Goal: Task Accomplishment & Management: Complete application form

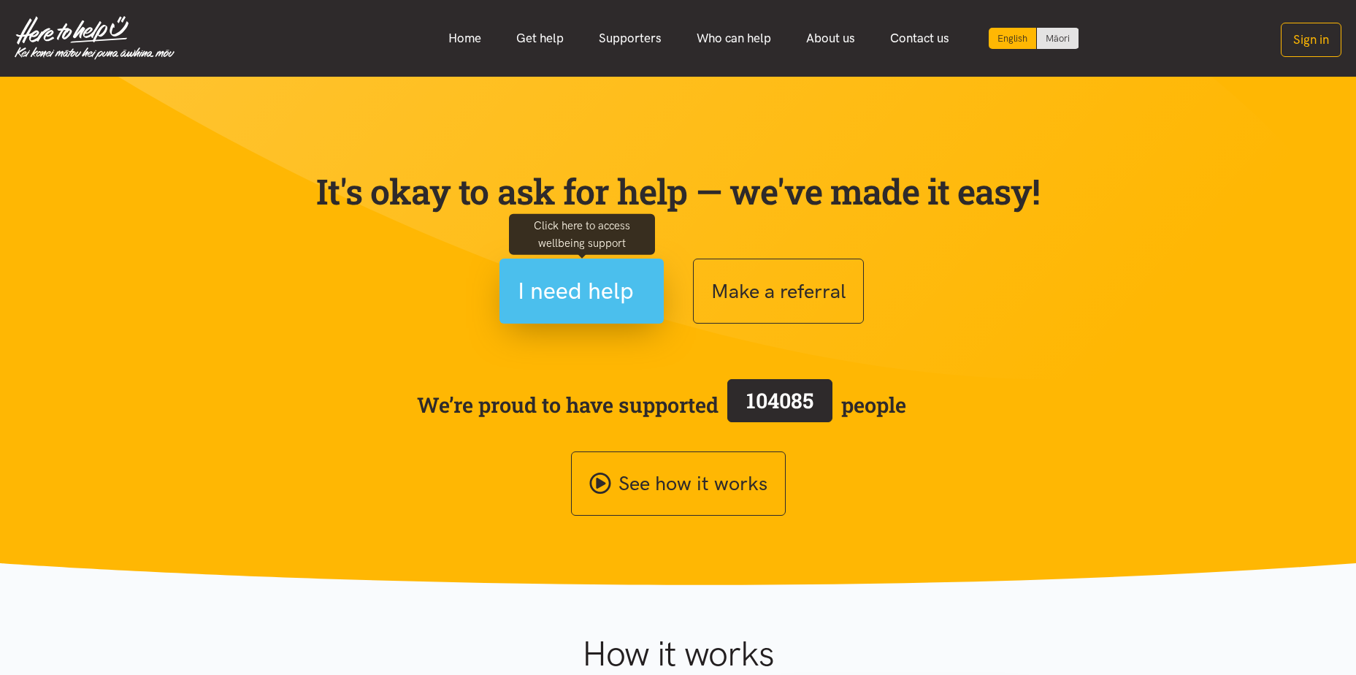
click at [603, 292] on span "I need help" at bounding box center [576, 290] width 116 height 37
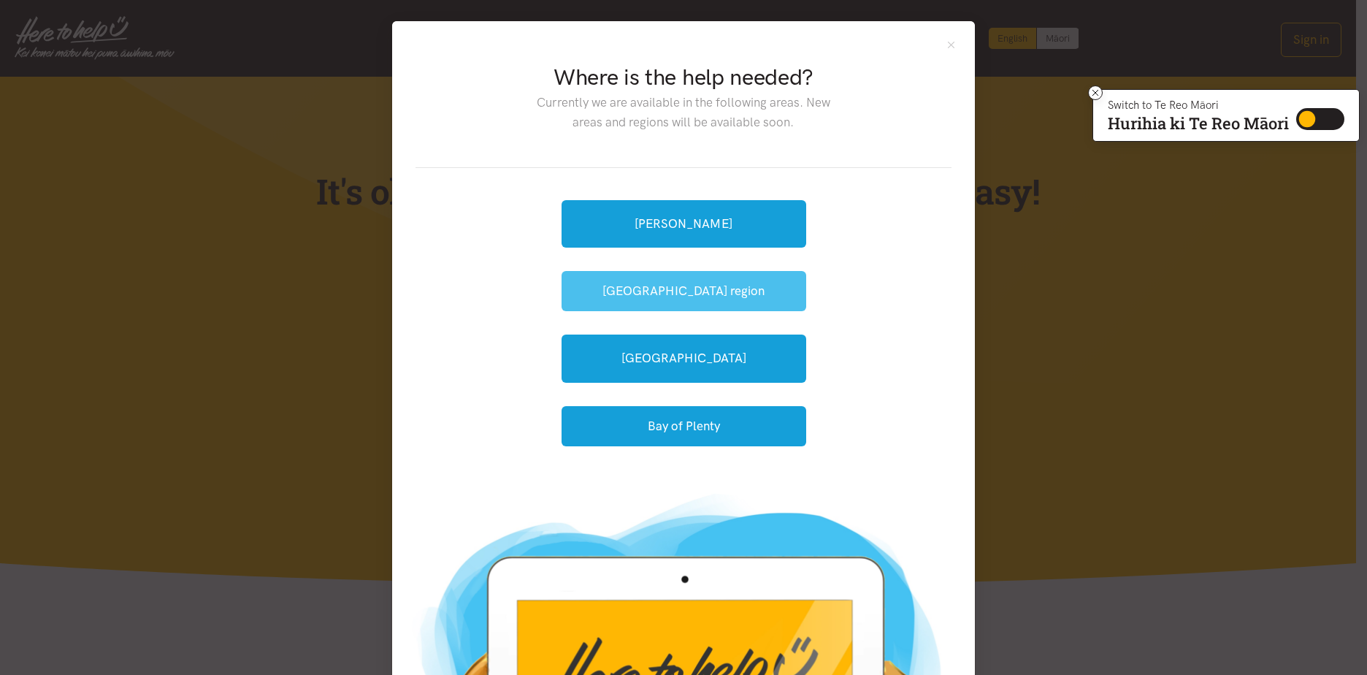
click at [668, 293] on button "[GEOGRAPHIC_DATA] region" at bounding box center [684, 291] width 245 height 40
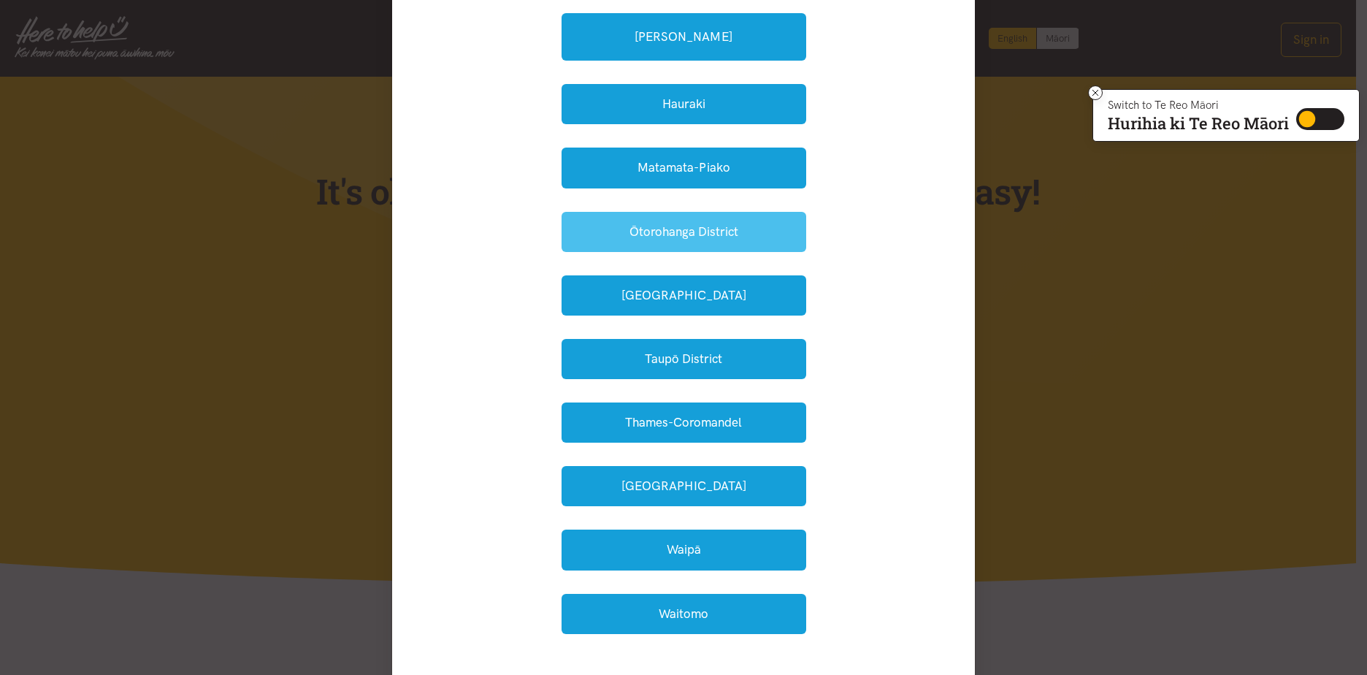
scroll to position [292, 0]
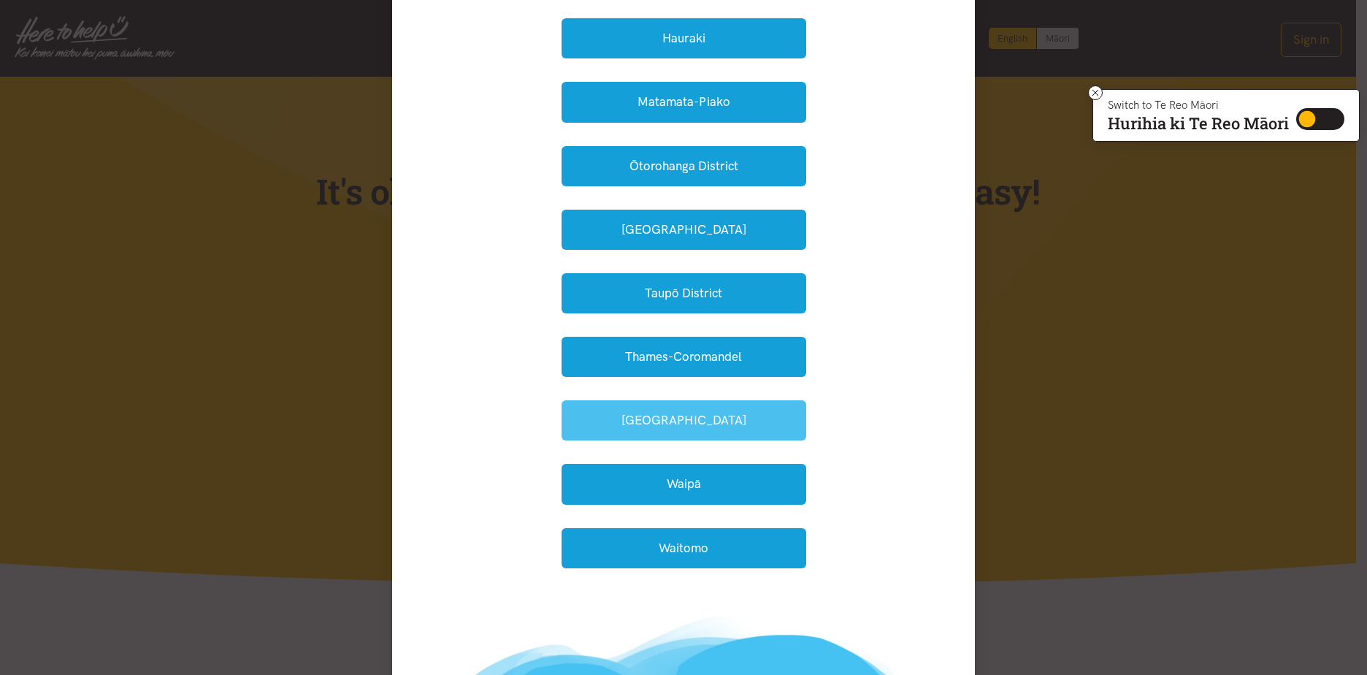
click at [652, 421] on button "Waikato District" at bounding box center [684, 420] width 245 height 40
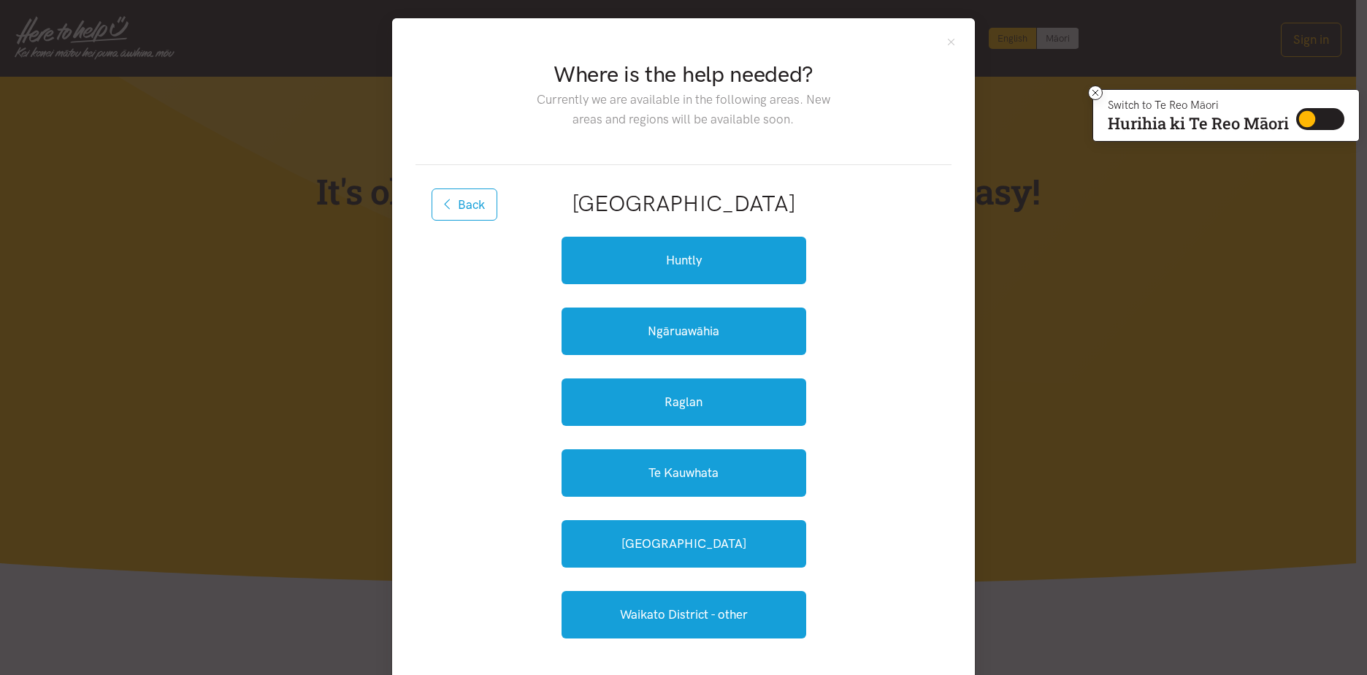
scroll to position [0, 0]
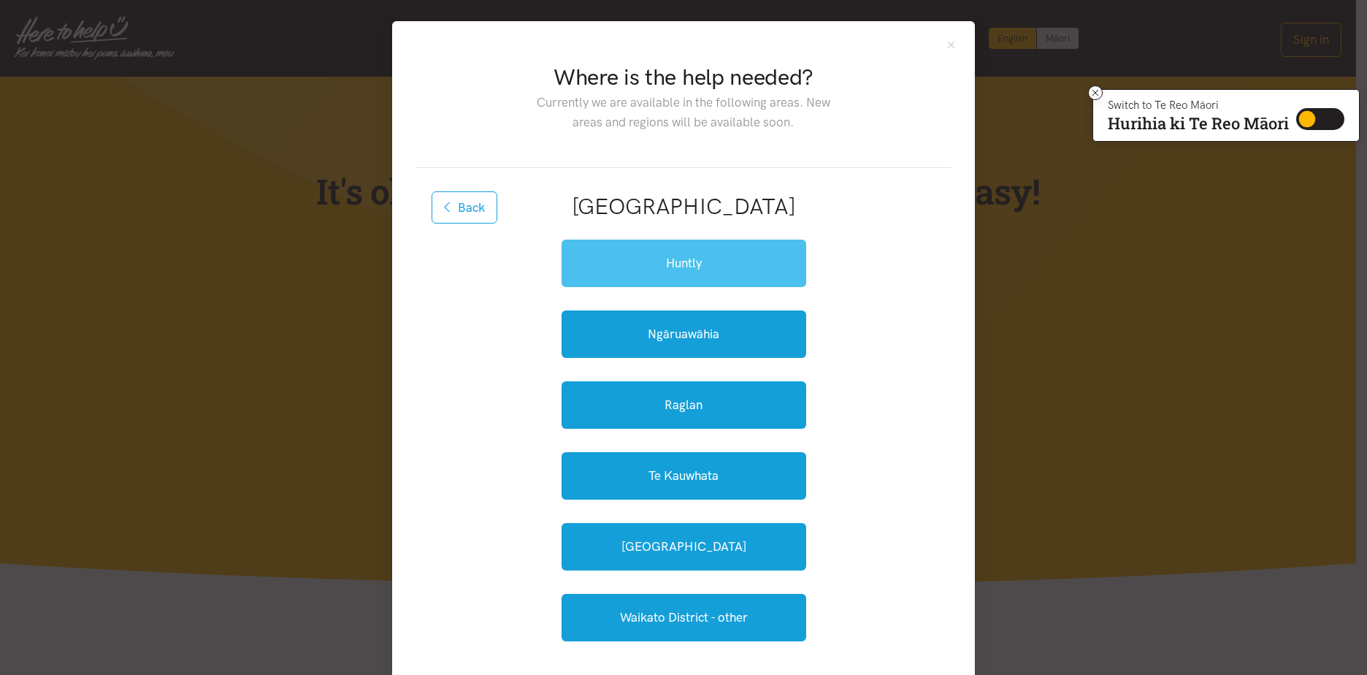
click at [681, 273] on link "Huntly" at bounding box center [684, 263] width 245 height 47
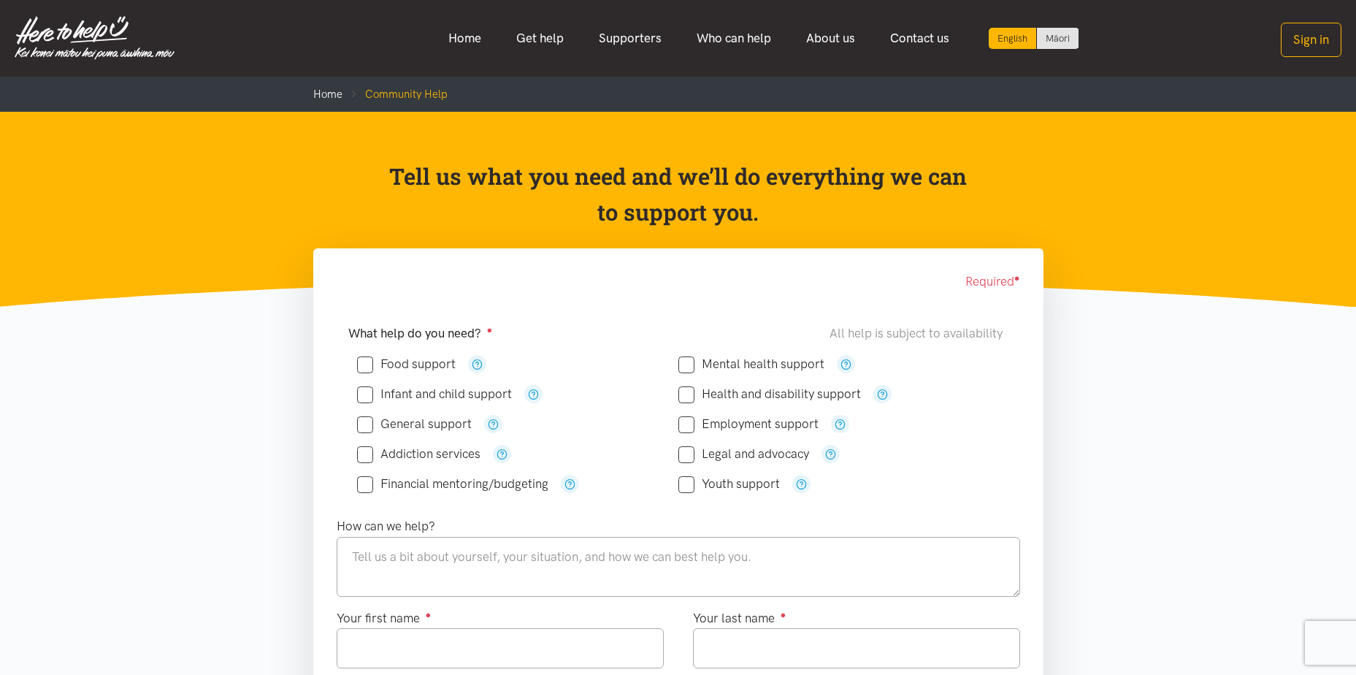
click at [371, 366] on input "Food support" at bounding box center [406, 364] width 99 height 12
checkbox input "true"
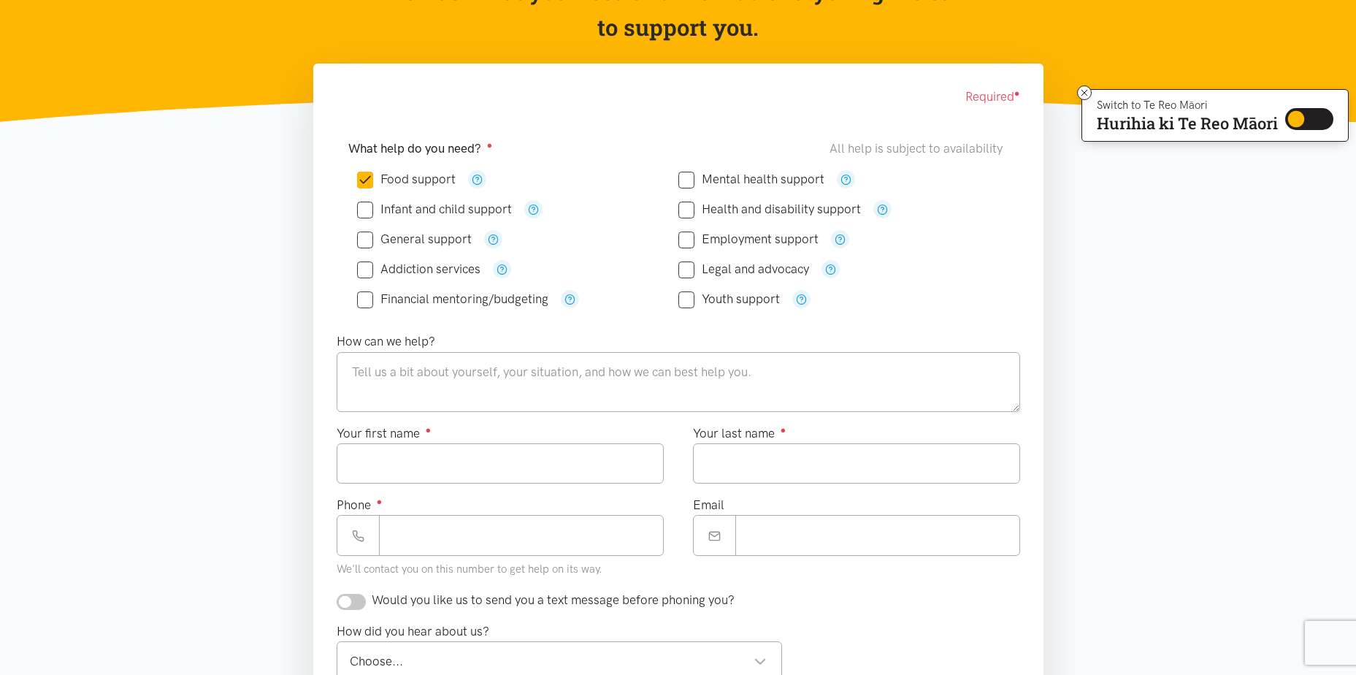
scroll to position [219, 0]
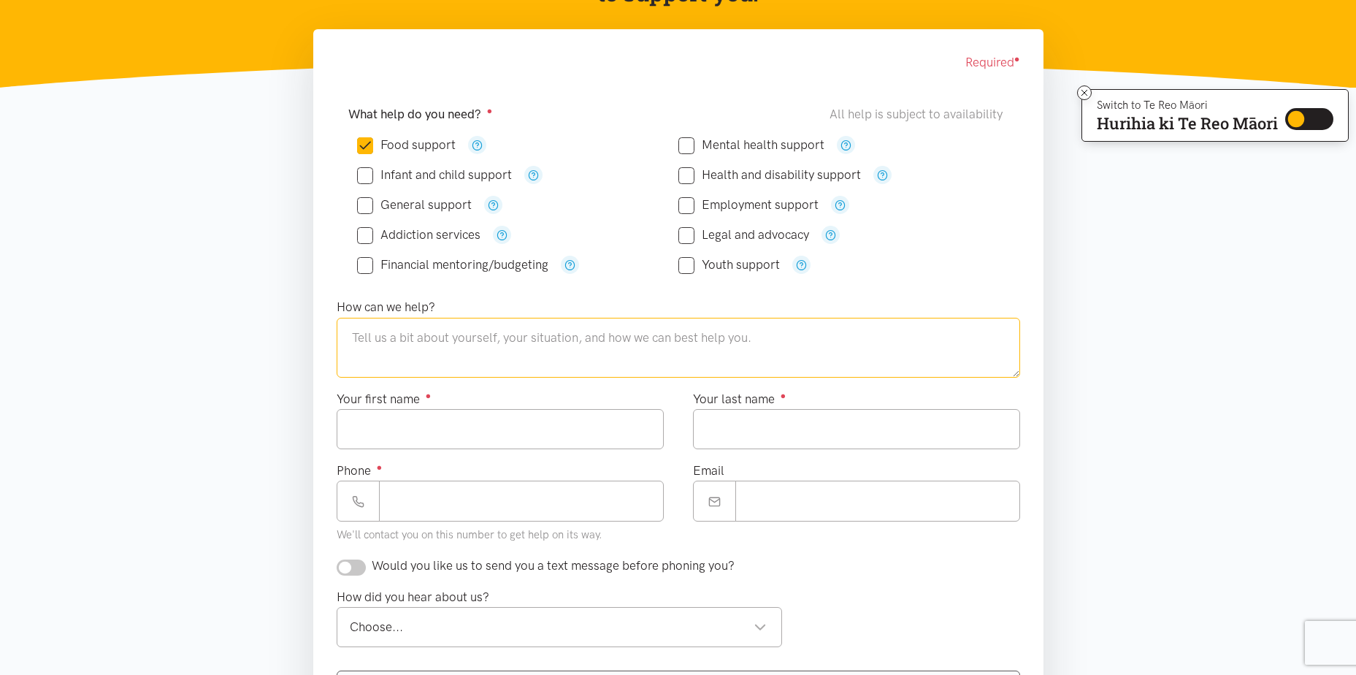
click at [391, 351] on textarea at bounding box center [679, 348] width 684 height 60
type textarea "I need food."
click at [403, 429] on input "Your first name ●" at bounding box center [500, 429] width 327 height 40
type input "*********"
type input "*****"
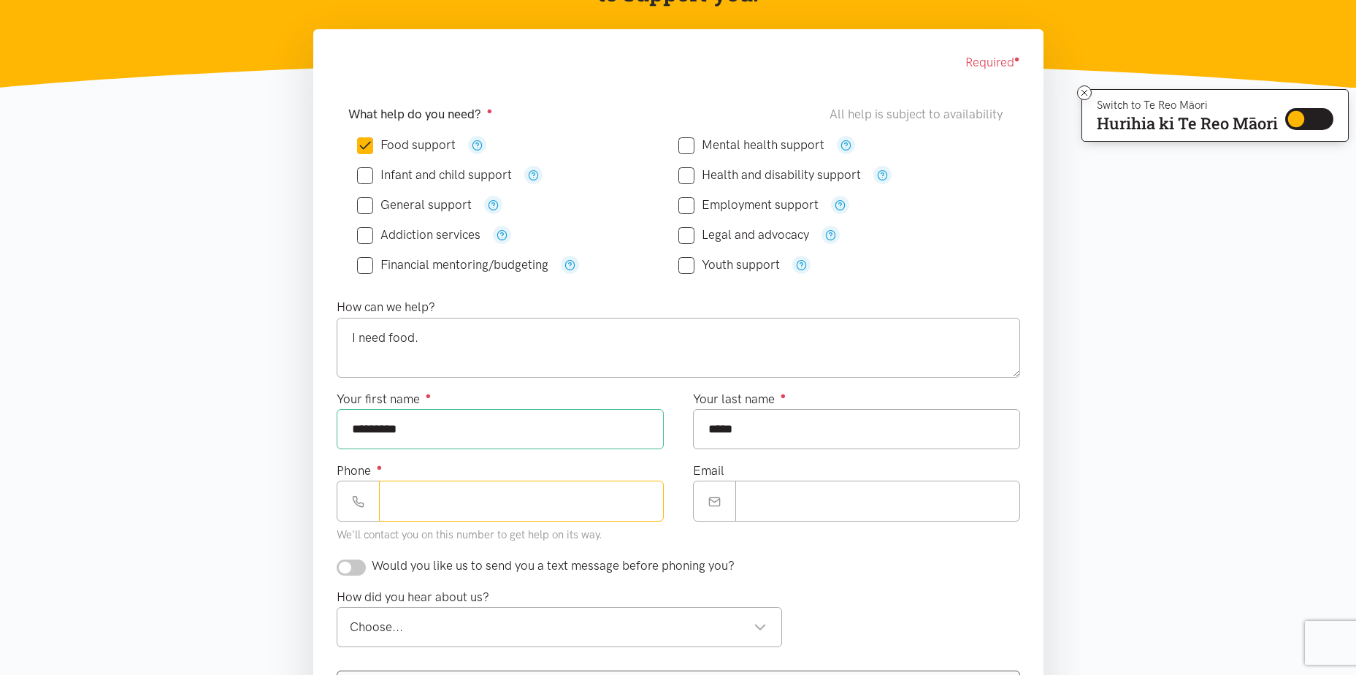
click at [418, 495] on input "Phone ●" at bounding box center [521, 501] width 285 height 40
type input "**********"
click at [360, 568] on input "checkbox" at bounding box center [351, 567] width 29 height 16
checkbox input "true"
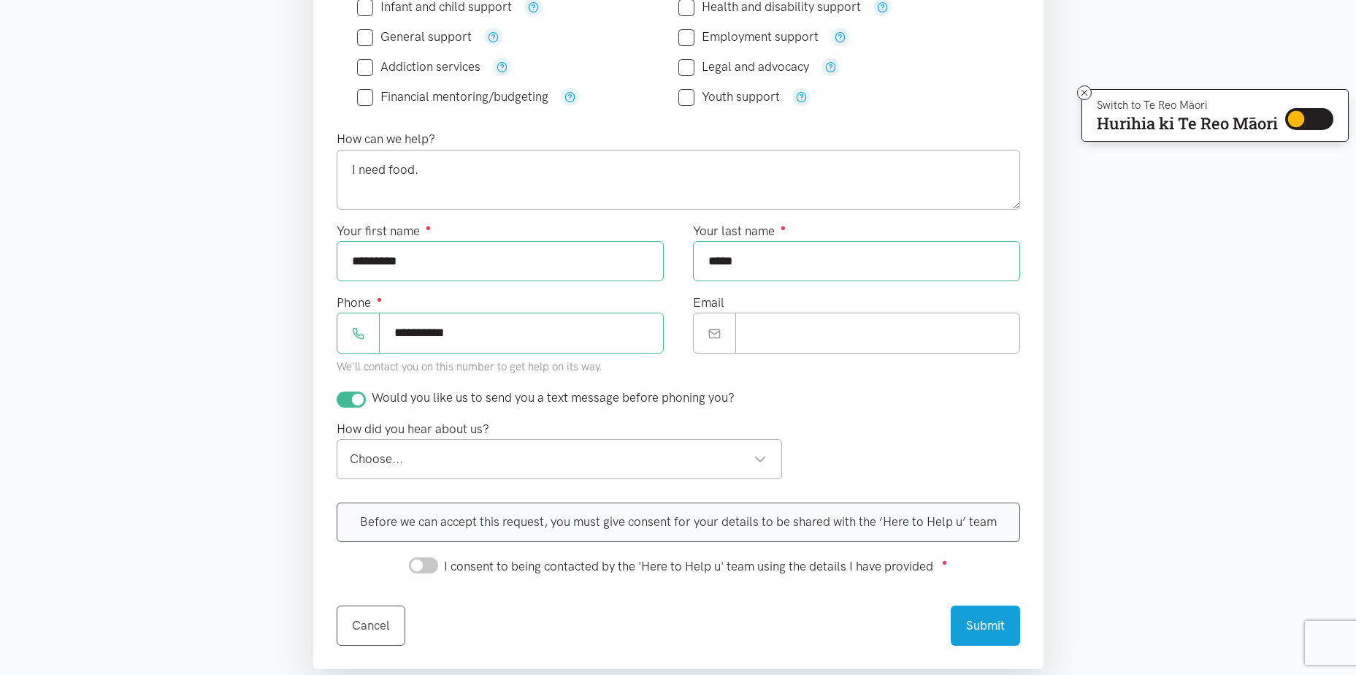
scroll to position [438, 0]
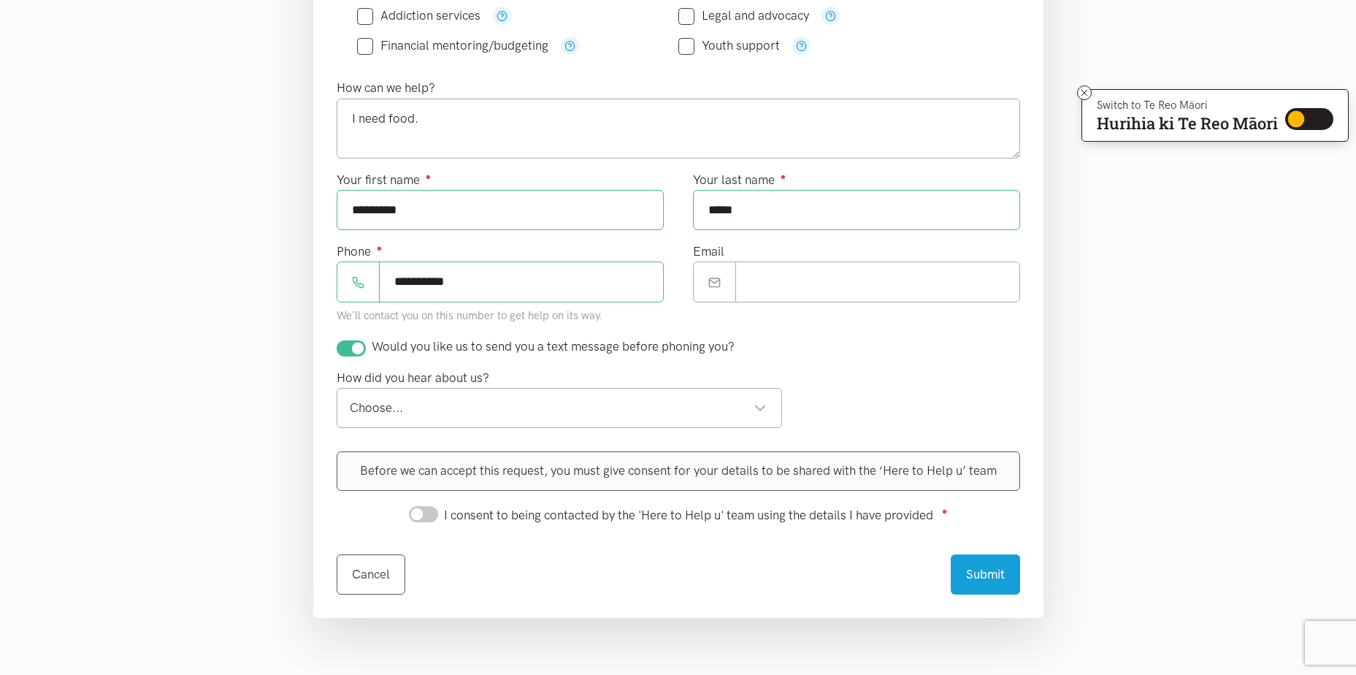
click at [454, 413] on div "Choose..." at bounding box center [559, 408] width 418 height 20
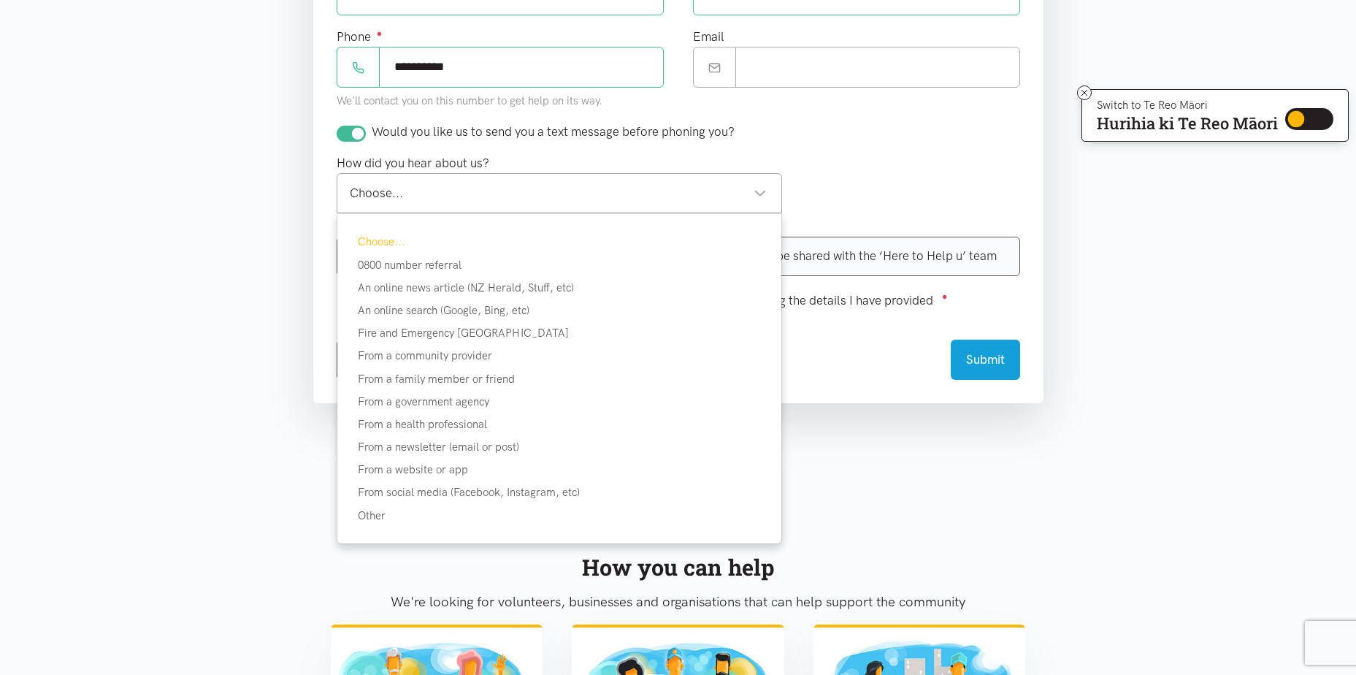
scroll to position [657, 0]
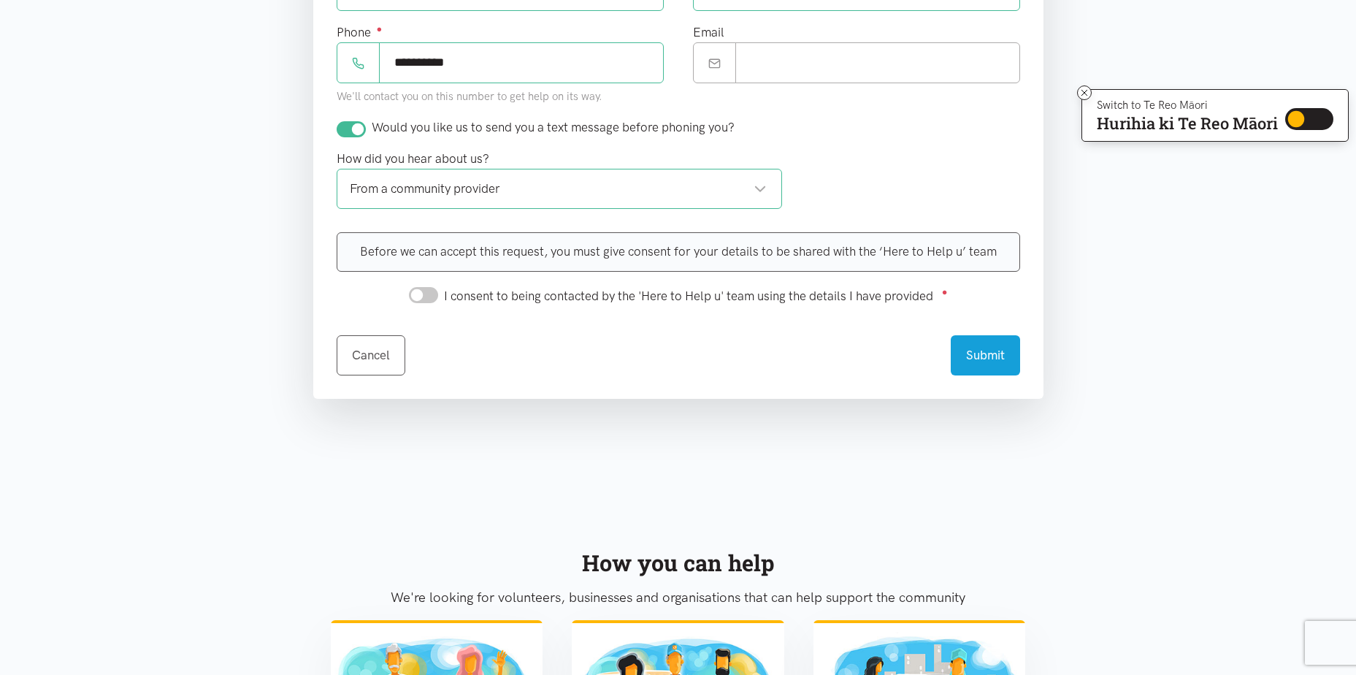
click at [422, 302] on input "I consent to being contacted by the 'Here to Help u' team using the details I h…" at bounding box center [423, 295] width 29 height 16
checkbox input "true"
click at [970, 353] on button "Submit" at bounding box center [985, 353] width 69 height 40
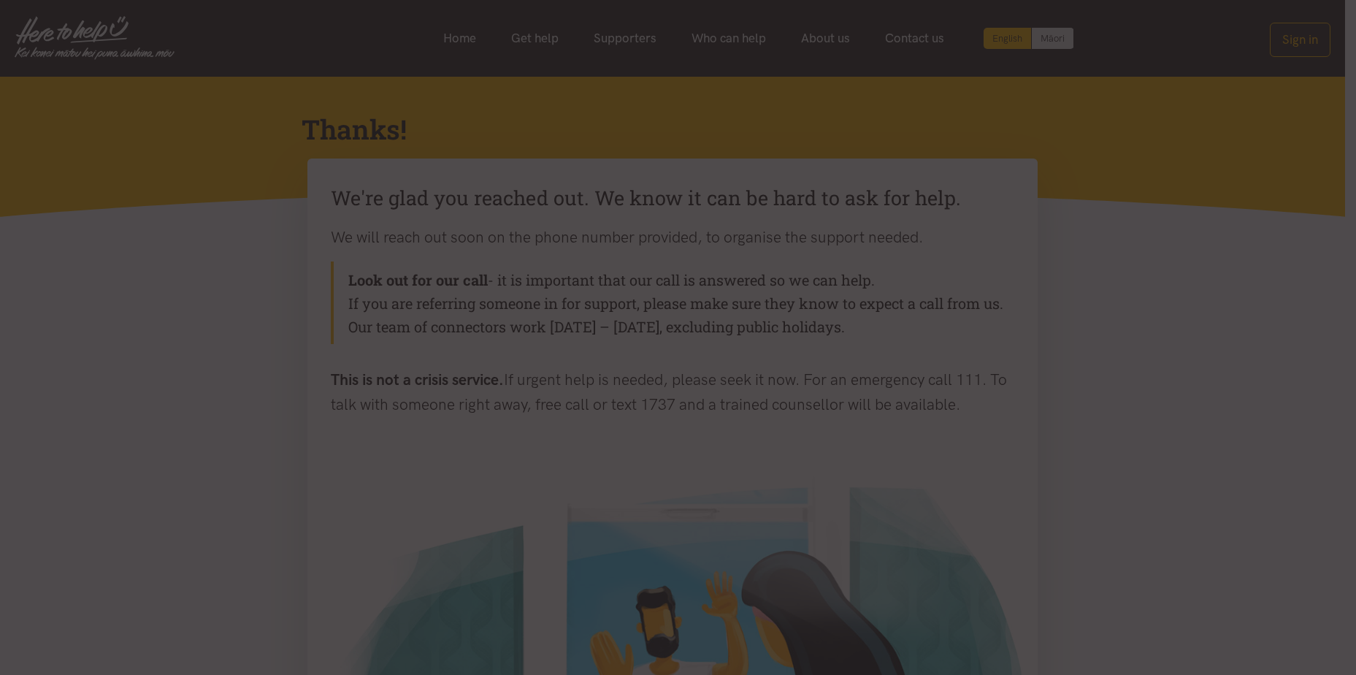
scroll to position [73, 0]
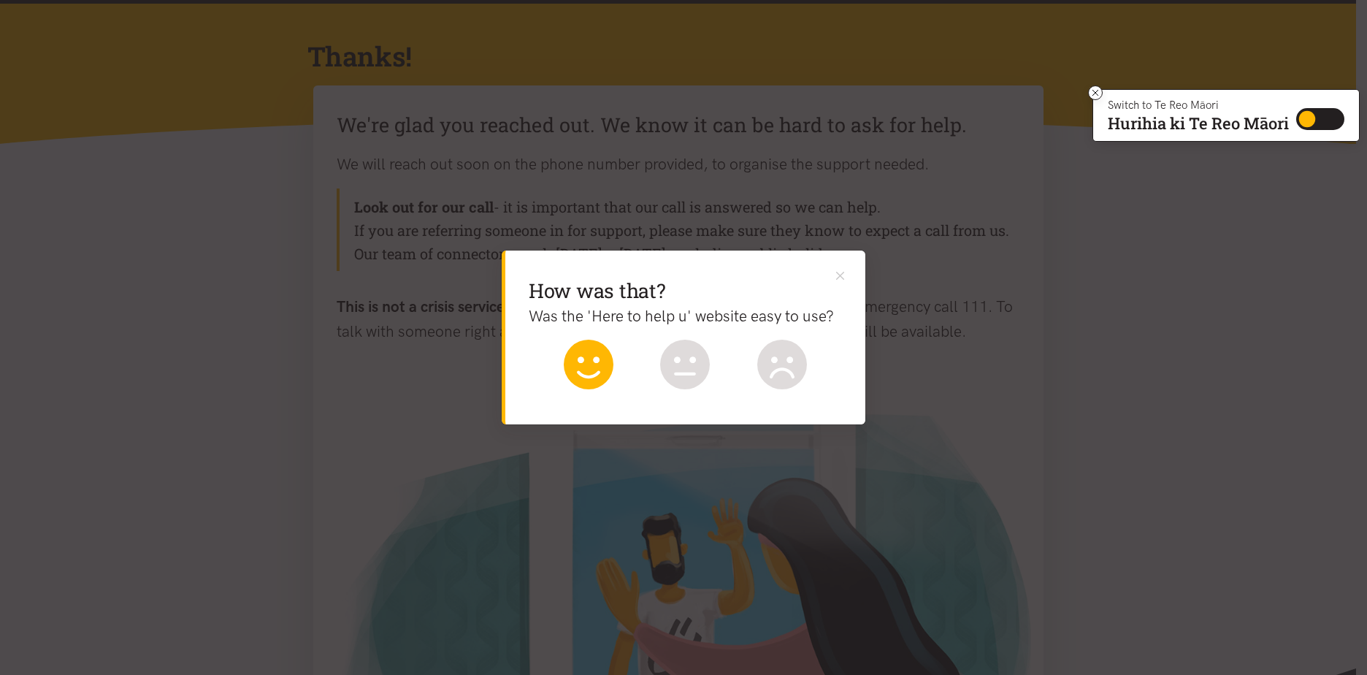
click at [584, 369] on icon at bounding box center [589, 365] width 50 height 50
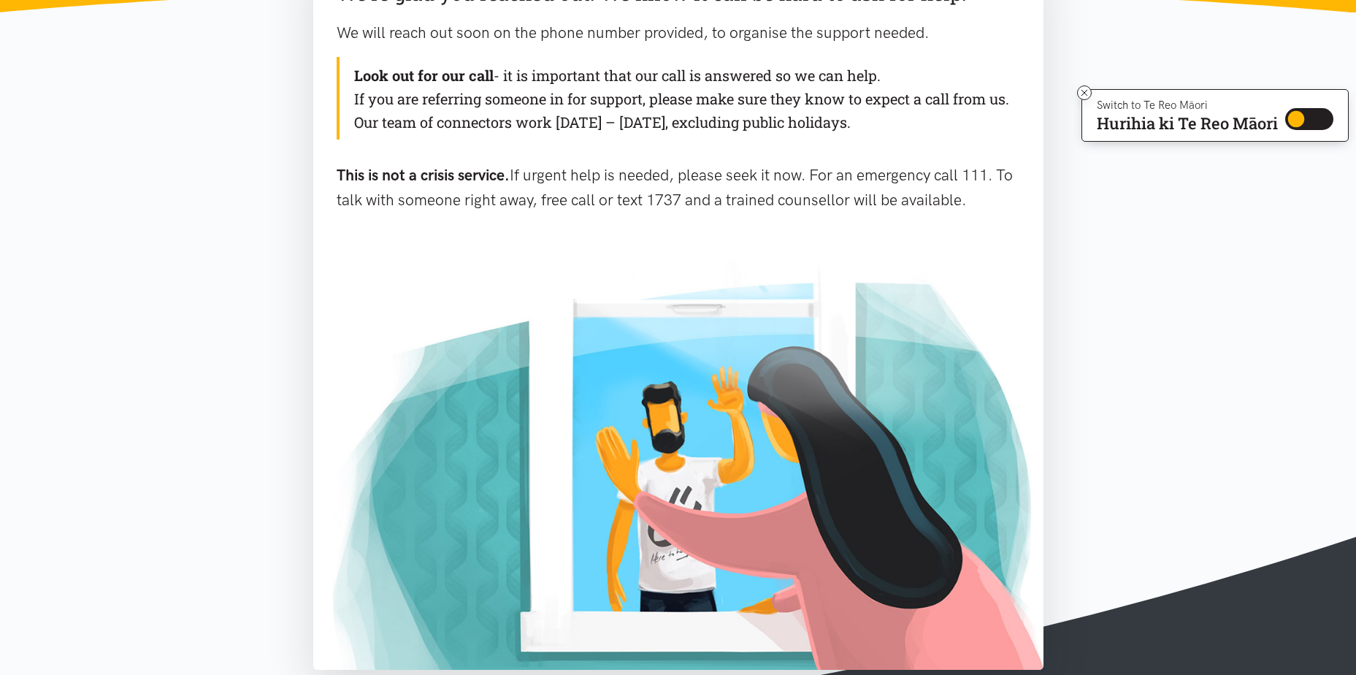
scroll to position [219, 0]
